Goal: Find contact information: Find contact information

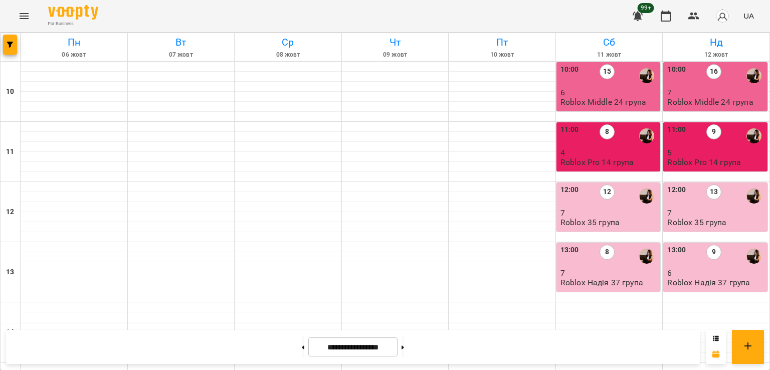
scroll to position [351, 0]
click at [13, 42] on icon "button" at bounding box center [10, 45] width 6 height 6
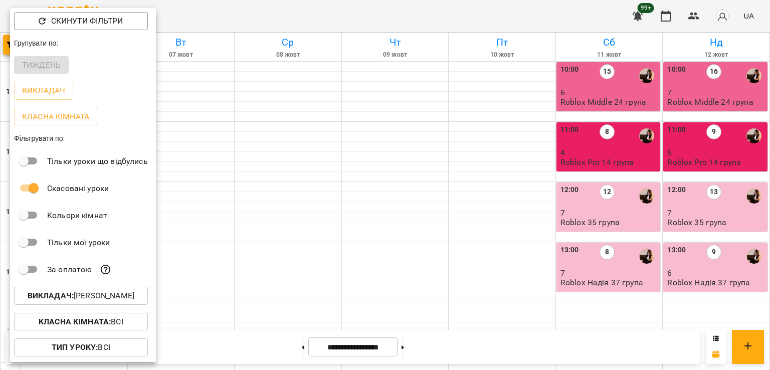
click at [100, 302] on p "Викладач : [PERSON_NAME]" at bounding box center [81, 296] width 107 height 12
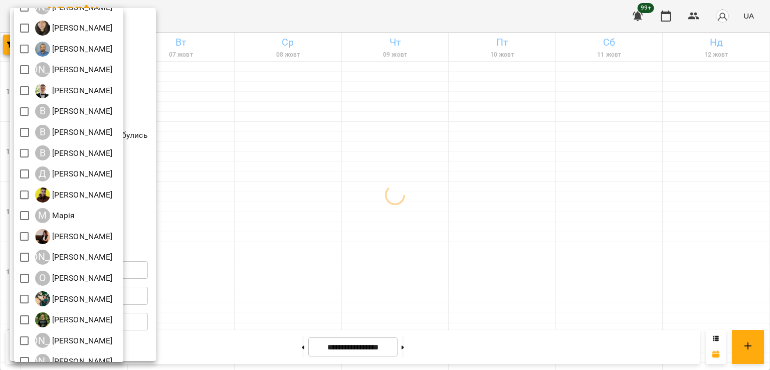
scroll to position [0, 0]
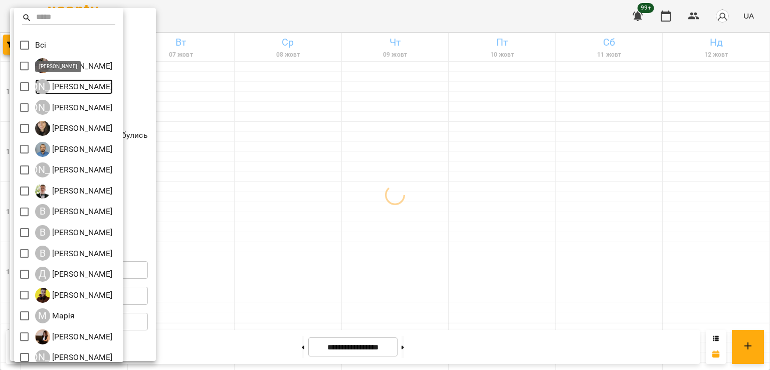
click at [55, 89] on p "[PERSON_NAME]" at bounding box center [81, 87] width 63 height 12
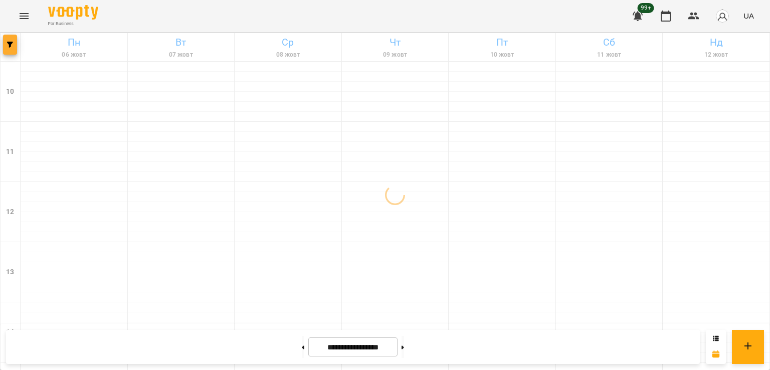
click at [16, 49] on button "button" at bounding box center [10, 45] width 14 height 20
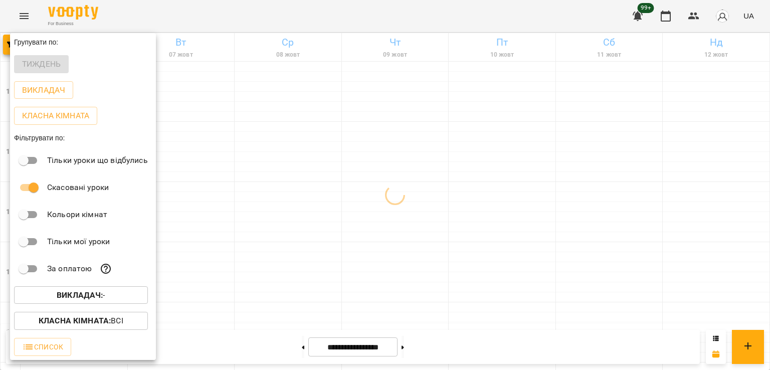
click at [102, 297] on b "Викладач :" at bounding box center [80, 295] width 46 height 10
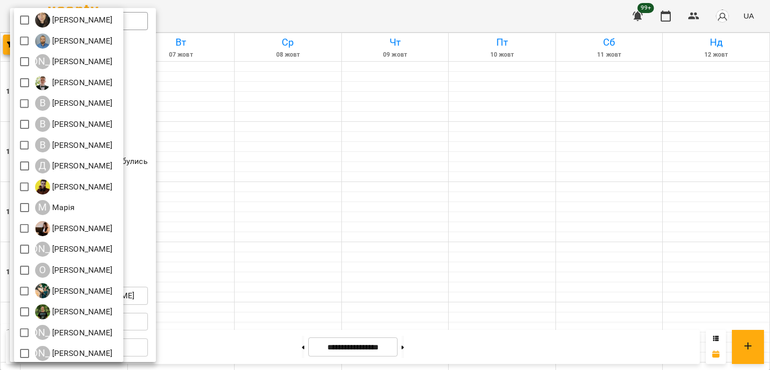
scroll to position [112, 0]
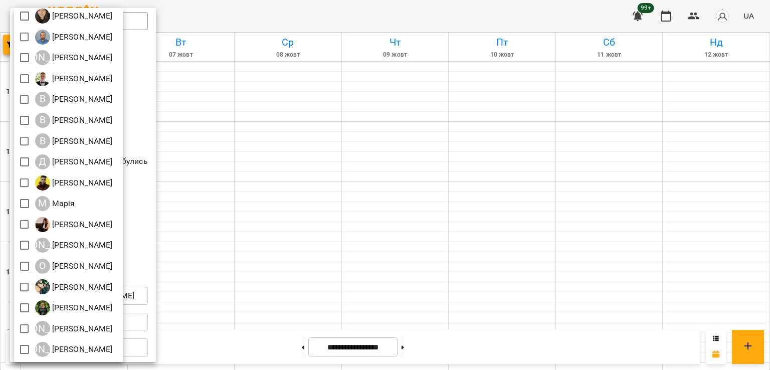
click at [189, 300] on div at bounding box center [385, 185] width 770 height 370
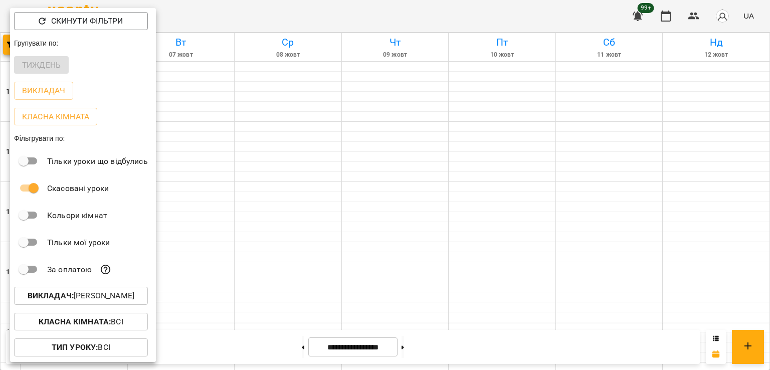
click at [203, 294] on div at bounding box center [385, 185] width 770 height 370
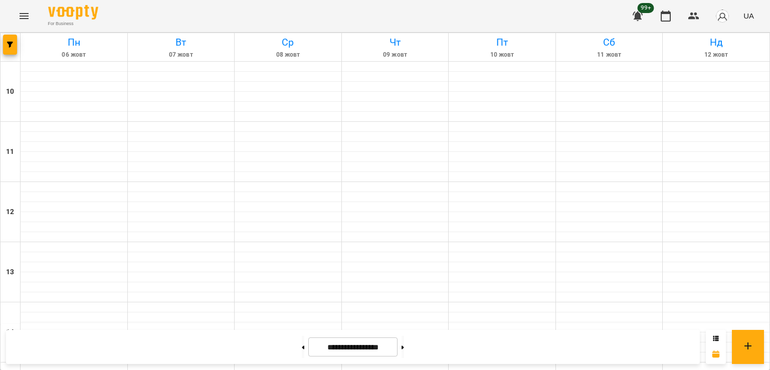
scroll to position [519, 0]
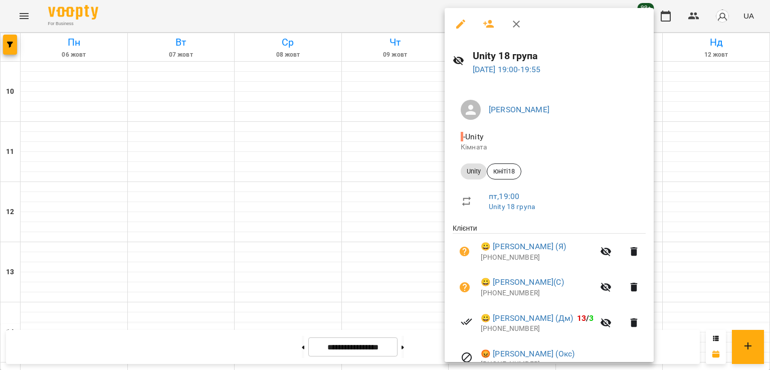
click at [247, 201] on div at bounding box center [385, 185] width 770 height 370
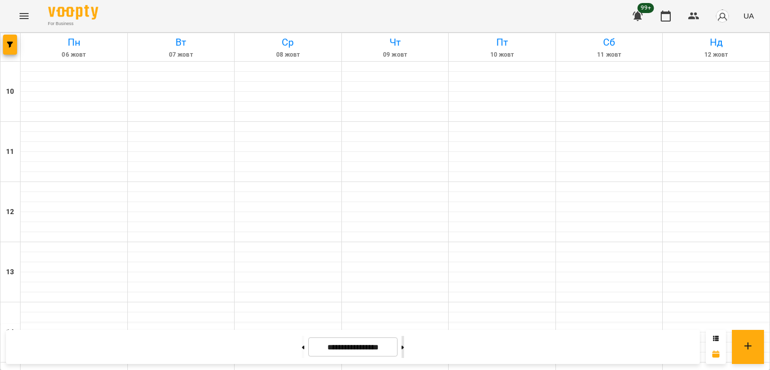
click at [404, 347] on button at bounding box center [402, 347] width 3 height 22
type input "**********"
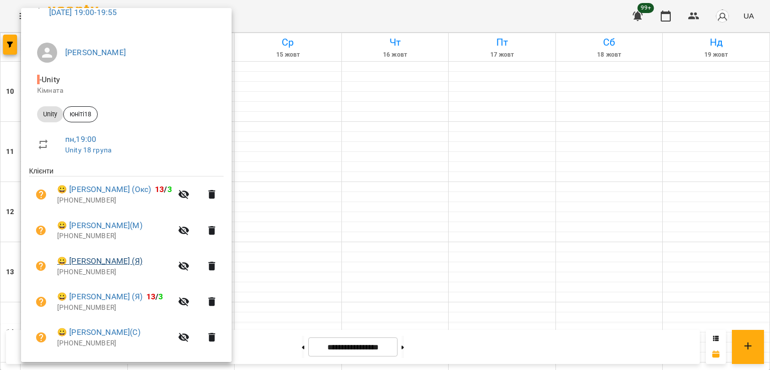
scroll to position [100, 0]
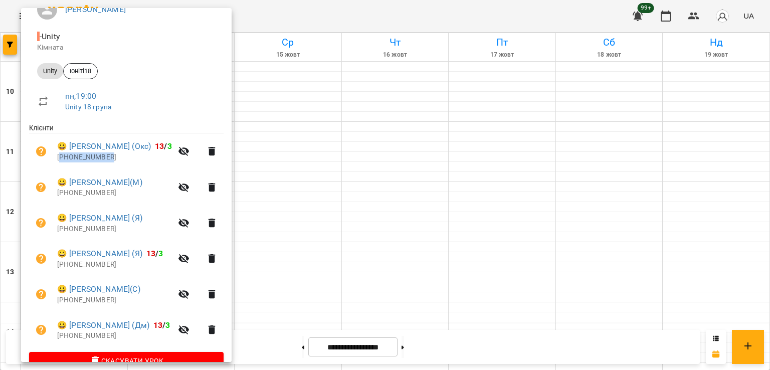
drag, startPoint x: 111, startPoint y: 158, endPoint x: 62, endPoint y: 159, distance: 49.6
click at [62, 159] on p "[PHONE_NUMBER]" at bounding box center [114, 157] width 115 height 10
copy p "380963480306"
